Goal: Task Accomplishment & Management: Use online tool/utility

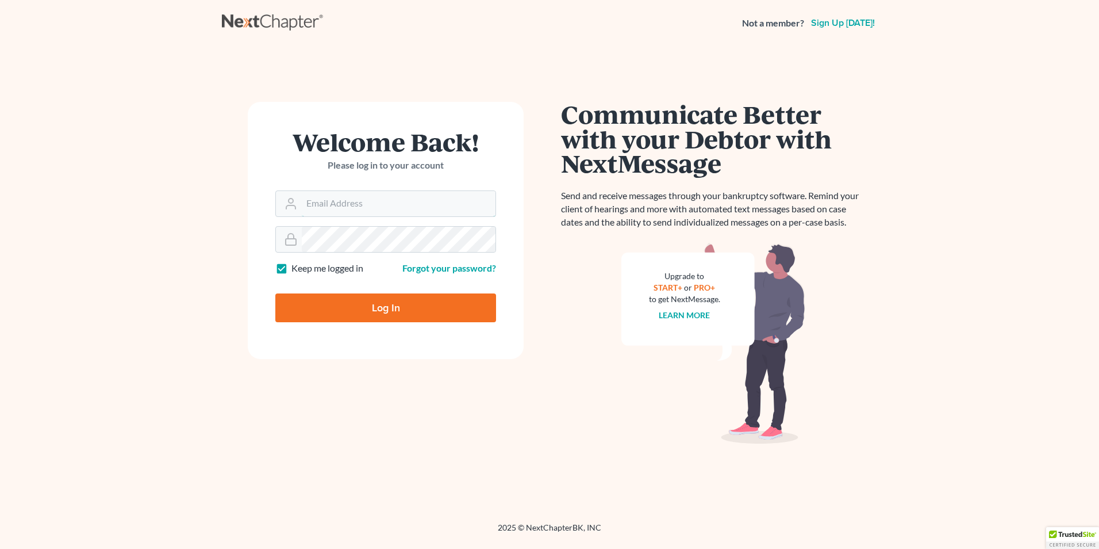
type input "[PERSON_NAME][EMAIL_ADDRESS][DOMAIN_NAME]"
click at [332, 302] on input "Log In" at bounding box center [385, 307] width 221 height 29
type input "Thinking..."
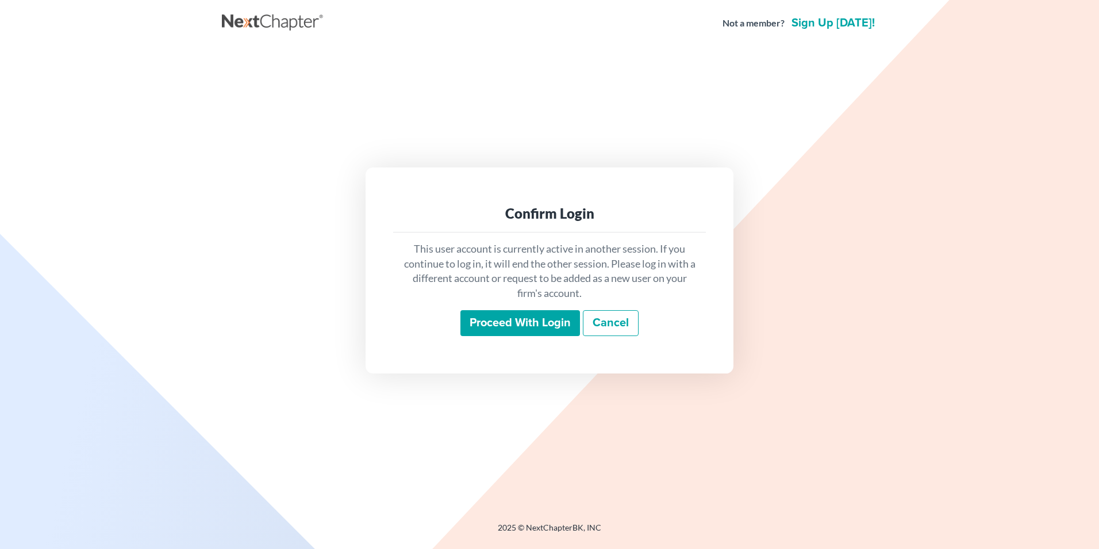
click at [488, 322] on input "Proceed with login" at bounding box center [521, 323] width 120 height 26
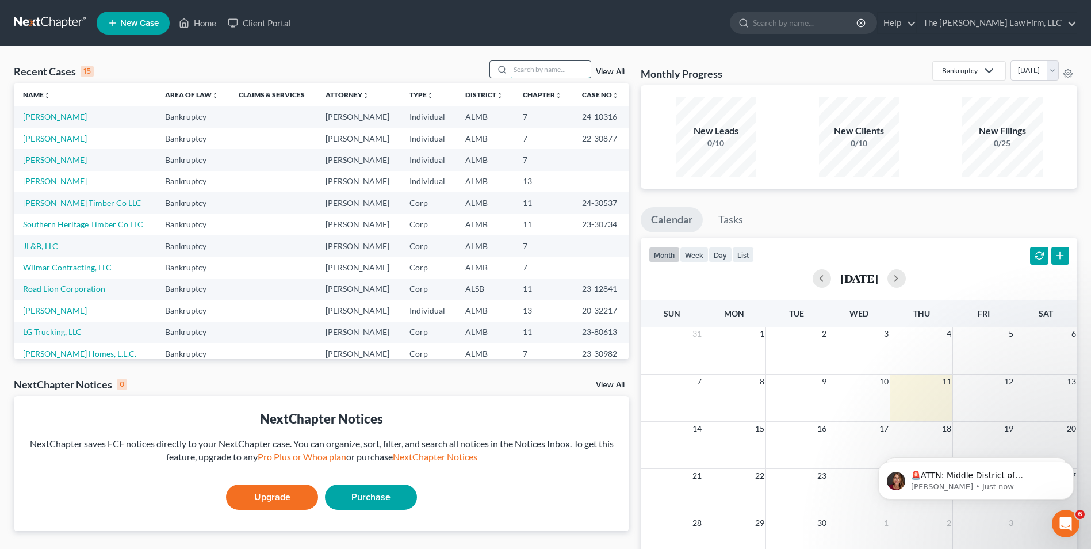
click at [539, 65] on input "search" at bounding box center [550, 69] width 81 height 17
type input "Justin Harris"
